Goal: Contribute content: Contribute content

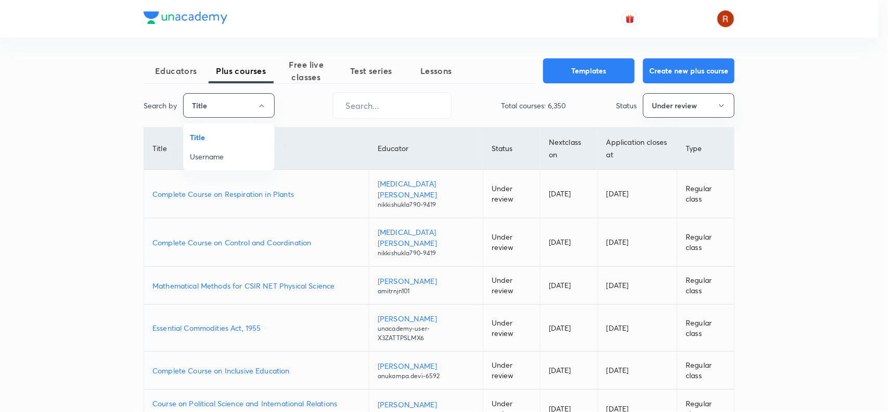
click at [232, 150] on li "Username" at bounding box center [229, 156] width 91 height 19
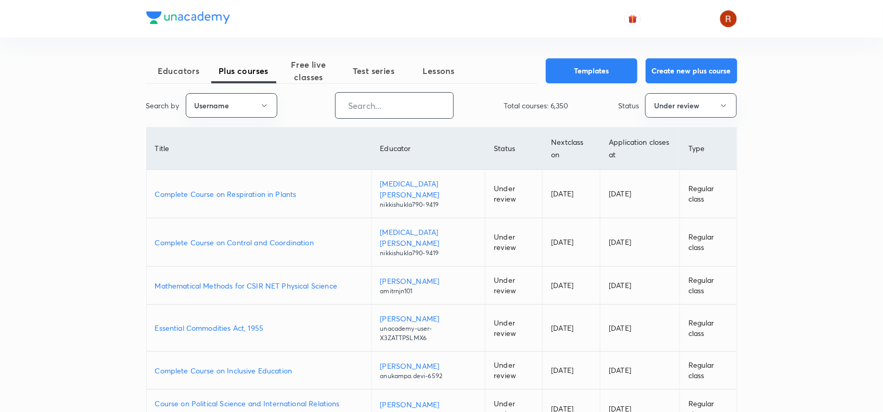
click at [383, 110] on input "text" at bounding box center [395, 105] width 118 height 27
paste input "mayankcreative"
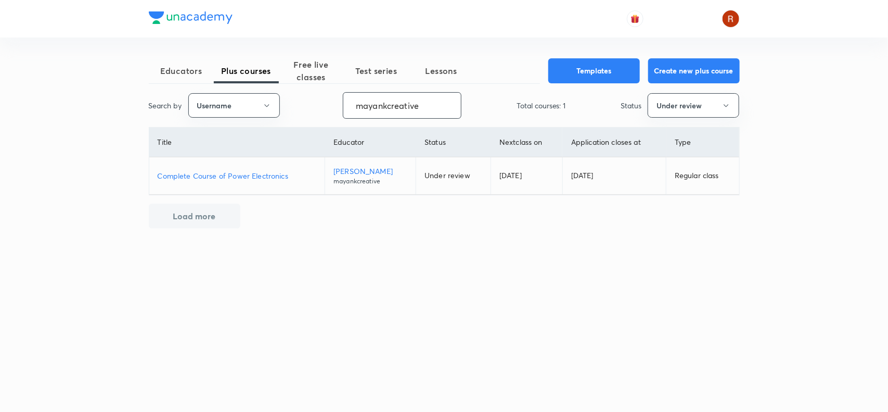
type input "mayankcreative"
click at [271, 175] on p "Complete Course of Power Electronics" at bounding box center [237, 175] width 159 height 11
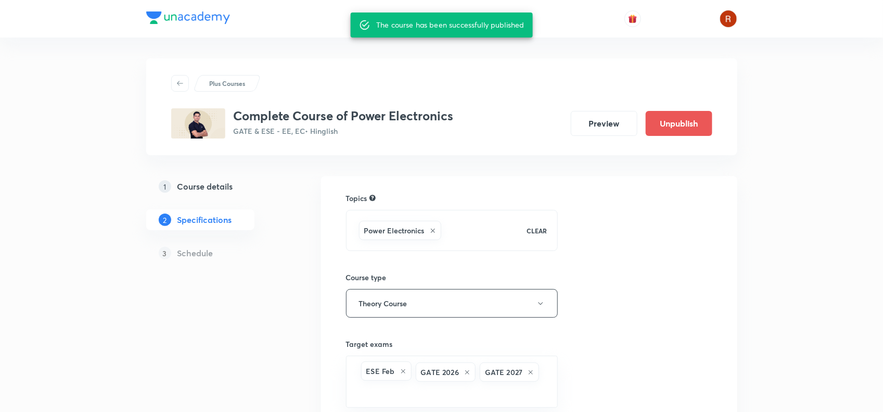
click at [216, 185] on h5 "Course details" at bounding box center [205, 186] width 56 height 12
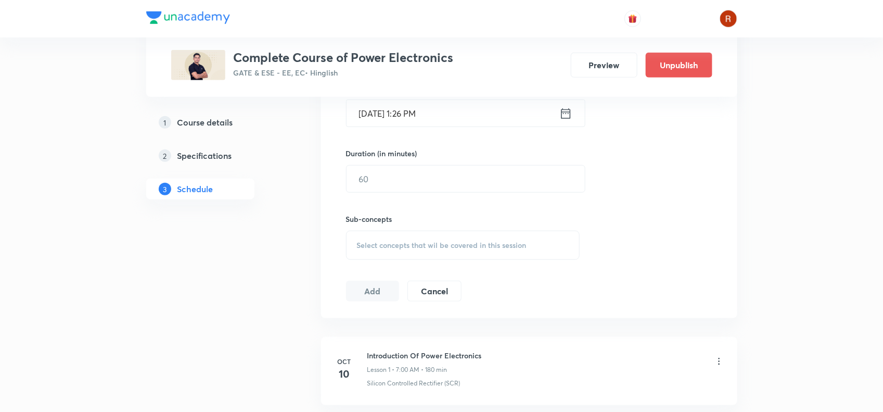
click at [243, 56] on h3 "Complete Course of Power Electronics" at bounding box center [344, 57] width 220 height 15
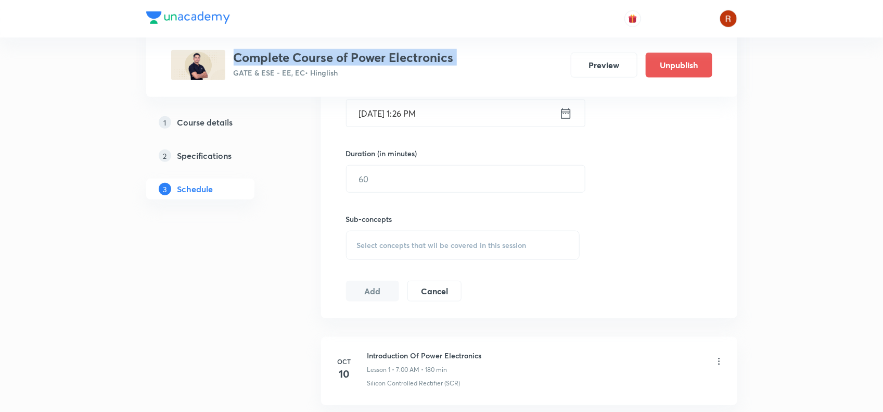
drag, startPoint x: 243, startPoint y: 56, endPoint x: 464, endPoint y: 52, distance: 221.2
click at [464, 52] on div "Complete Course of Power Electronics GATE & ESE - EE, EC • Hinglish Preview Unp…" at bounding box center [441, 65] width 541 height 30
copy h3 "Complete Course of Power Electronics"
